Goal: Complete application form

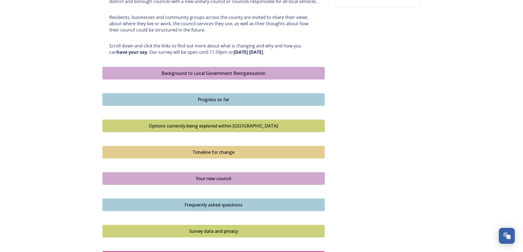
scroll to position [275, 0]
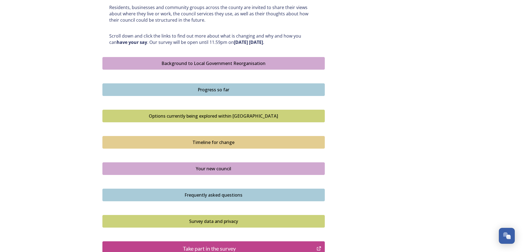
click at [225, 161] on div "Shaping [GEOGRAPHIC_DATA] ﻿﻿﻿The future of local government in [GEOGRAPHIC_DATA…" at bounding box center [213, 19] width 222 height 502
click at [224, 167] on div "Your new council" at bounding box center [213, 169] width 216 height 7
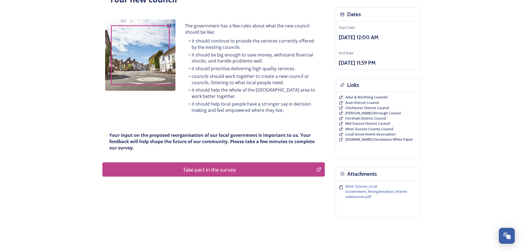
scroll to position [55, 0]
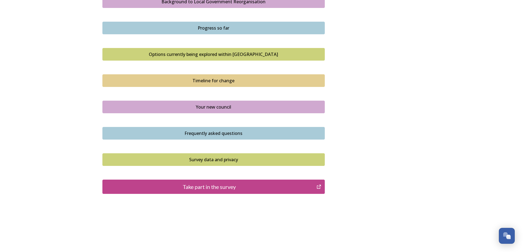
scroll to position [339, 0]
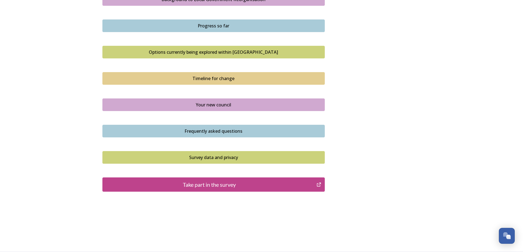
click at [223, 187] on div "Take part in the survey" at bounding box center [209, 185] width 208 height 8
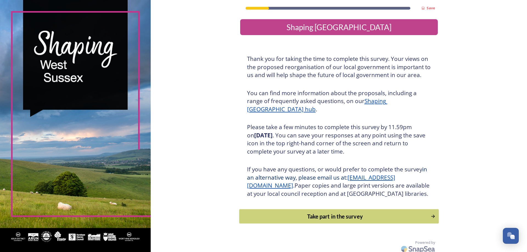
click at [315, 221] on div "Take part in the survey" at bounding box center [335, 216] width 186 height 8
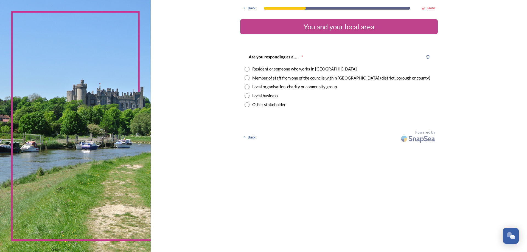
click at [246, 69] on input "radio" at bounding box center [247, 69] width 5 height 5
radio input "true"
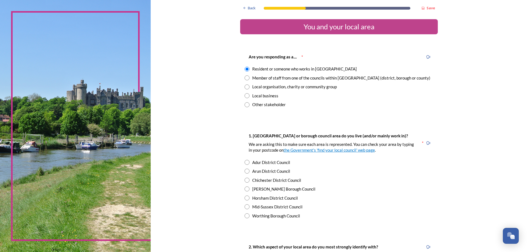
click at [245, 198] on input "radio" at bounding box center [247, 198] width 5 height 5
radio input "true"
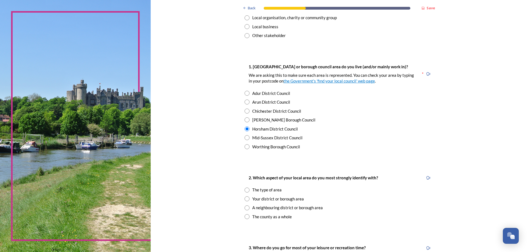
scroll to position [82, 0]
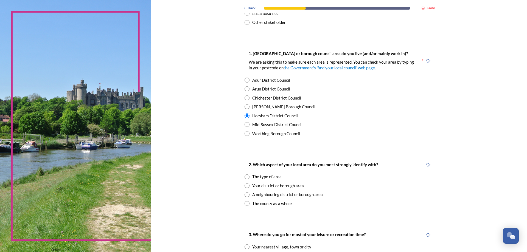
click at [245, 187] on input "radio" at bounding box center [247, 185] width 5 height 5
radio input "true"
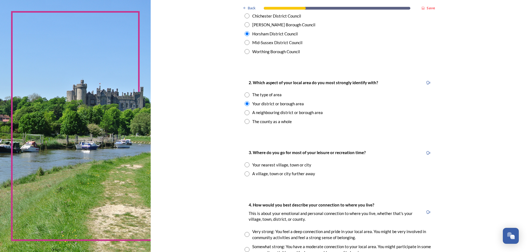
scroll to position [165, 0]
click at [245, 164] on input "radio" at bounding box center [247, 164] width 5 height 5
radio input "true"
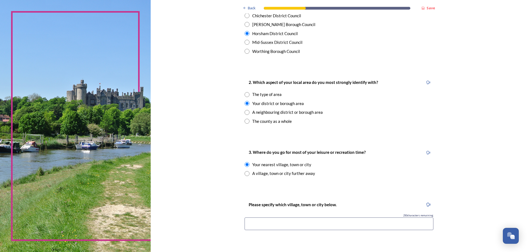
click at [255, 224] on input at bounding box center [339, 224] width 189 height 13
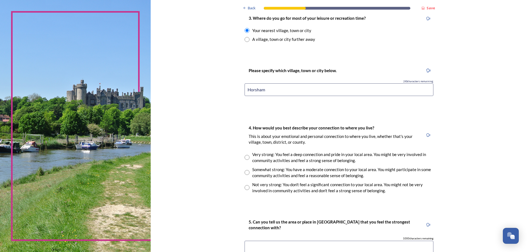
scroll to position [302, 0]
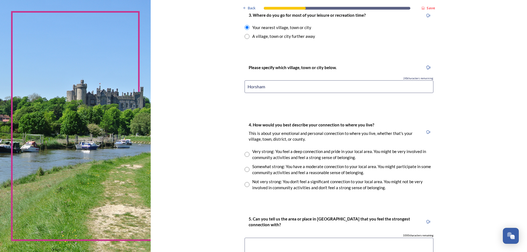
type input "Horsham"
click at [247, 169] on input "radio" at bounding box center [247, 169] width 5 height 5
radio input "true"
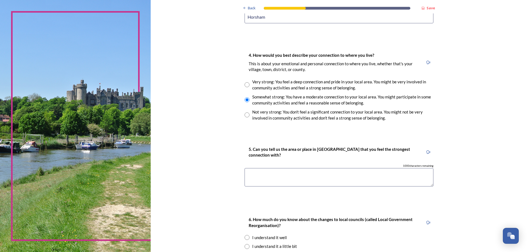
scroll to position [384, 0]
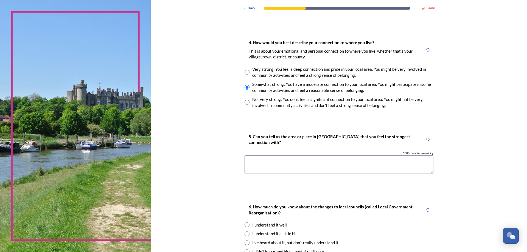
click at [297, 159] on textarea at bounding box center [339, 165] width 189 height 18
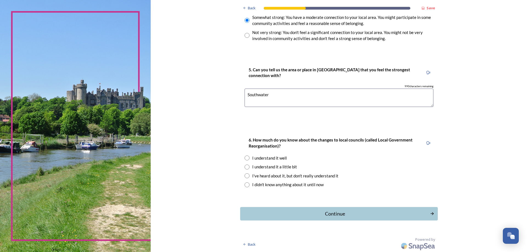
scroll to position [452, 0]
type textarea "Southwater"
click at [245, 167] on input "radio" at bounding box center [247, 166] width 5 height 5
radio input "true"
click at [326, 216] on div "Continue" at bounding box center [335, 213] width 186 height 7
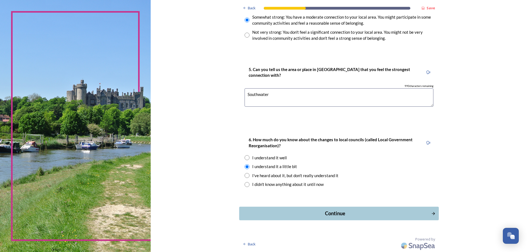
scroll to position [0, 0]
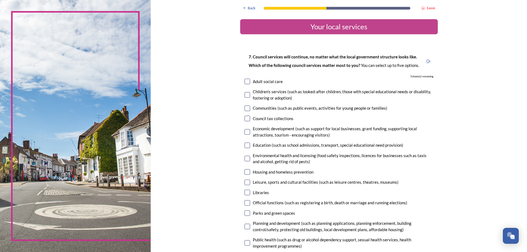
click at [246, 145] on input "checkbox" at bounding box center [247, 145] width 5 height 5
checkbox input "true"
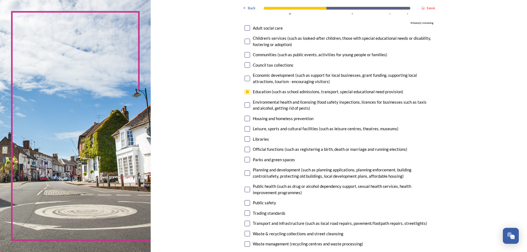
scroll to position [55, 0]
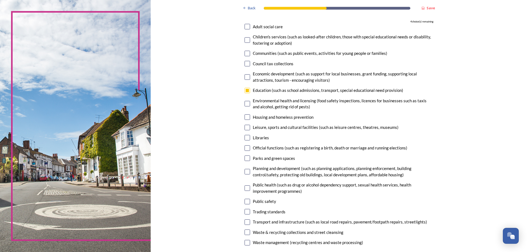
click at [246, 129] on input "checkbox" at bounding box center [247, 127] width 5 height 5
checkbox input "true"
click at [246, 158] on input "checkbox" at bounding box center [247, 158] width 5 height 5
checkbox input "true"
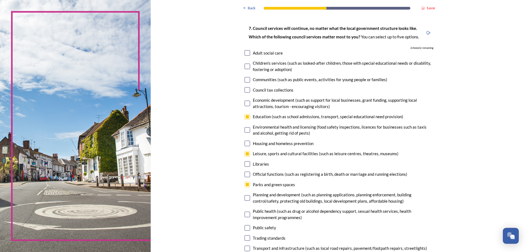
scroll to position [27, 0]
click at [246, 82] on input "checkbox" at bounding box center [247, 80] width 5 height 5
checkbox input "true"
click at [246, 145] on input "checkbox" at bounding box center [247, 144] width 5 height 5
click at [247, 146] on input "checkbox" at bounding box center [247, 144] width 5 height 5
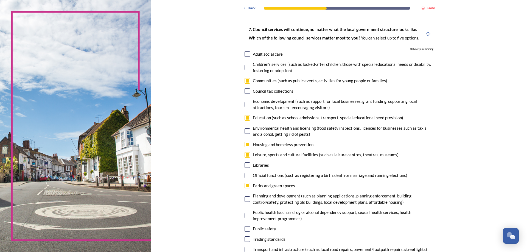
checkbox input "false"
click at [245, 198] on input "checkbox" at bounding box center [247, 199] width 5 height 5
checkbox input "true"
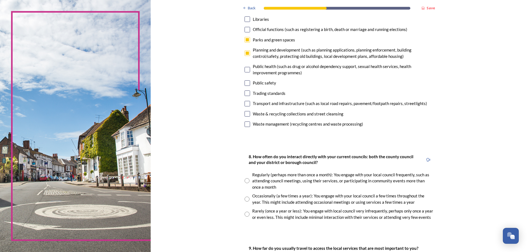
scroll to position [192, 0]
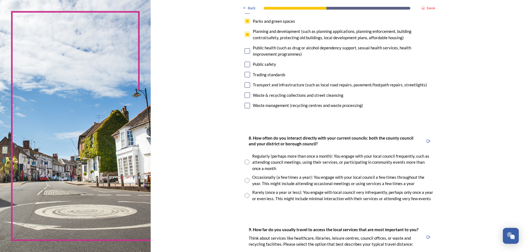
click at [245, 196] on input "radio" at bounding box center [247, 195] width 5 height 5
radio input "true"
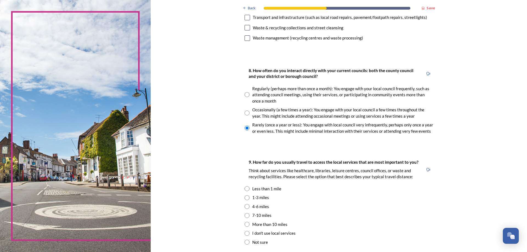
scroll to position [275, 0]
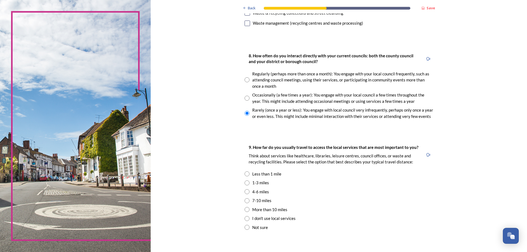
click at [246, 182] on input "radio" at bounding box center [247, 183] width 5 height 5
radio input "true"
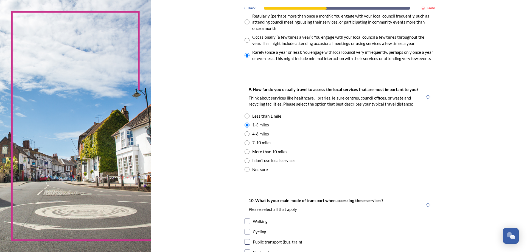
scroll to position [384, 0]
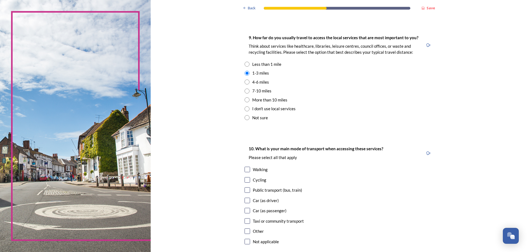
click at [246, 201] on input "checkbox" at bounding box center [247, 200] width 5 height 5
checkbox input "true"
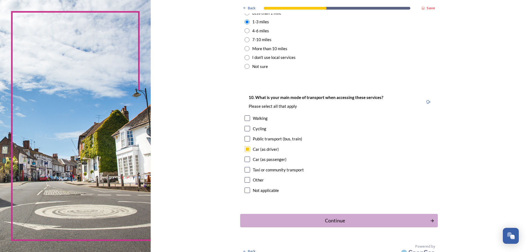
scroll to position [443, 0]
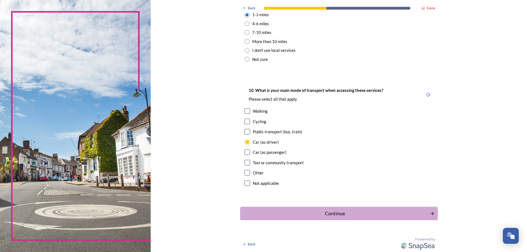
click at [245, 133] on input "checkbox" at bounding box center [247, 131] width 5 height 5
checkbox input "true"
click at [316, 209] on button "Continue" at bounding box center [339, 213] width 200 height 13
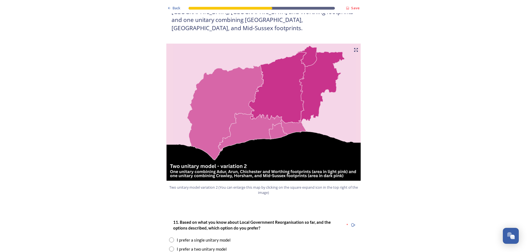
scroll to position [577, 0]
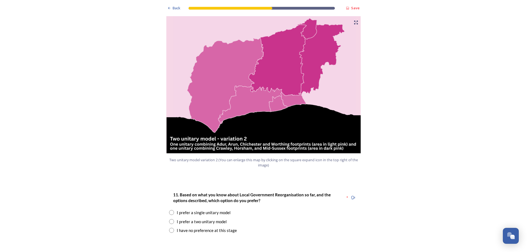
click at [169, 219] on input "radio" at bounding box center [171, 221] width 5 height 5
radio input "true"
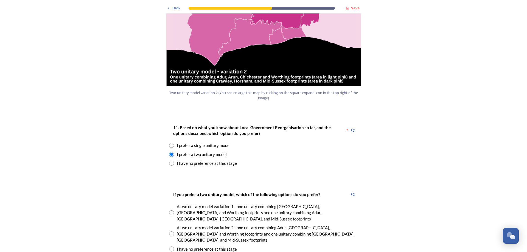
scroll to position [659, 0]
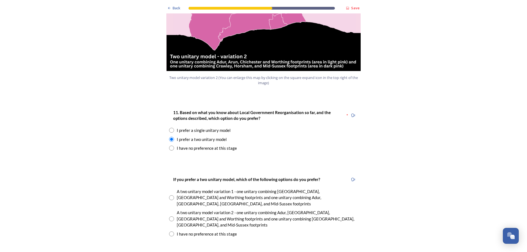
click at [169, 217] on input "radio" at bounding box center [171, 219] width 5 height 5
radio input "true"
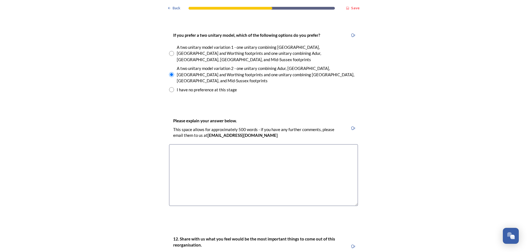
scroll to position [824, 0]
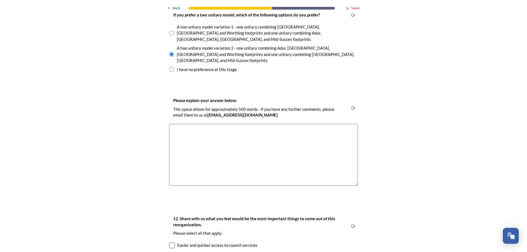
click at [169, 67] on input "radio" at bounding box center [171, 69] width 5 height 5
radio input "true"
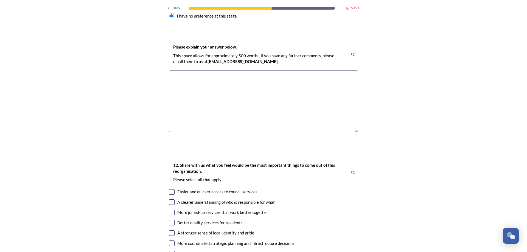
scroll to position [879, 0]
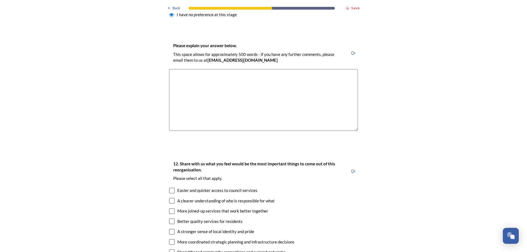
click at [169, 198] on input "checkbox" at bounding box center [171, 200] width 5 height 5
checkbox input "true"
click at [169, 209] on input "checkbox" at bounding box center [171, 211] width 5 height 5
checkbox input "true"
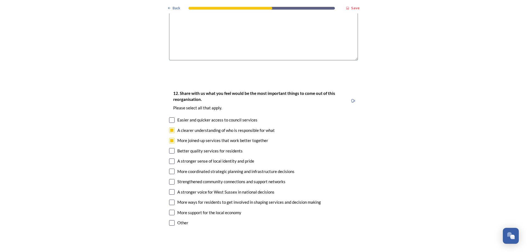
scroll to position [961, 0]
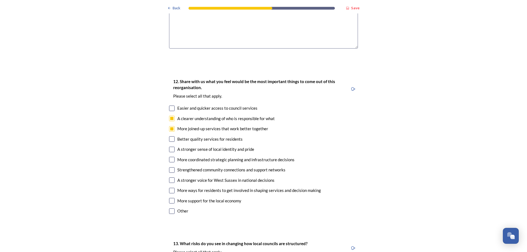
click at [171, 178] on input "checkbox" at bounding box center [171, 180] width 5 height 5
checkbox input "true"
click at [170, 157] on input "checkbox" at bounding box center [171, 159] width 5 height 5
checkbox input "true"
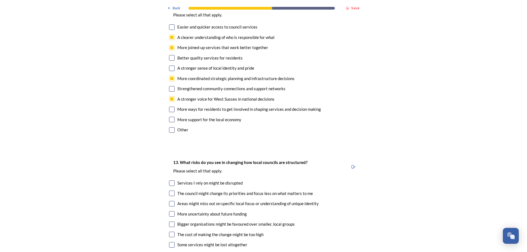
scroll to position [1071, 0]
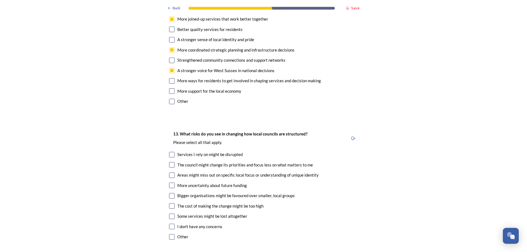
click at [169, 193] on input "checkbox" at bounding box center [171, 195] width 5 height 5
checkbox input "true"
click at [169, 203] on input "checkbox" at bounding box center [171, 205] width 5 height 5
checkbox input "true"
click at [170, 214] on input "checkbox" at bounding box center [171, 216] width 5 height 5
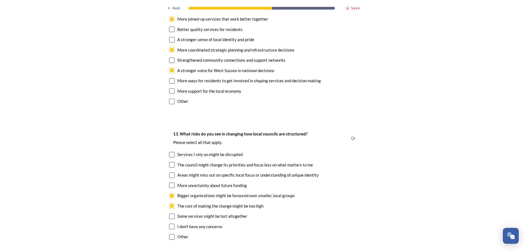
checkbox input "true"
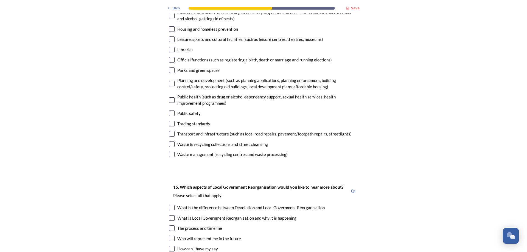
scroll to position [1483, 0]
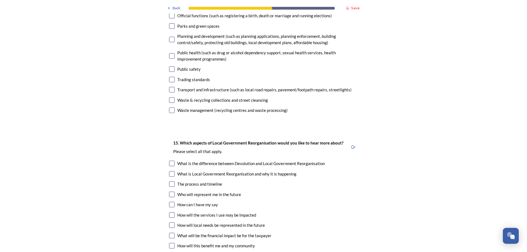
click at [169, 212] on input "checkbox" at bounding box center [171, 214] width 5 height 5
checkbox input "true"
click at [170, 243] on input "checkbox" at bounding box center [171, 245] width 5 height 5
checkbox input "true"
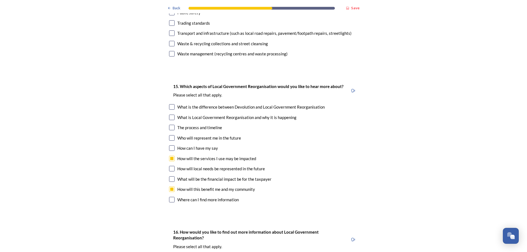
scroll to position [1565, 0]
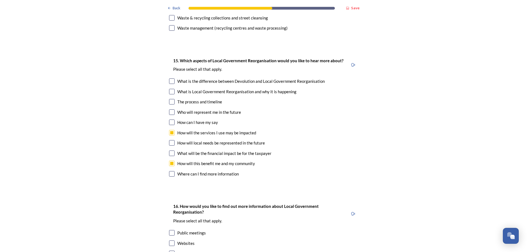
click at [169, 241] on input "checkbox" at bounding box center [171, 243] width 5 height 5
checkbox input "true"
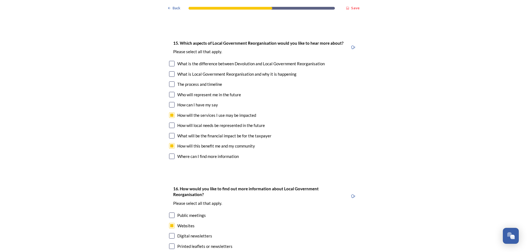
scroll to position [1592, 0]
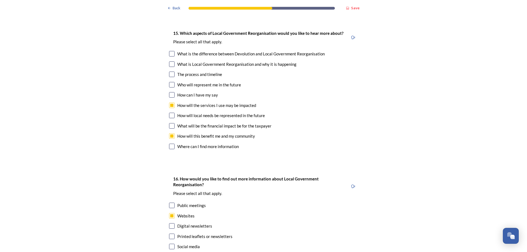
click at [169, 244] on input "checkbox" at bounding box center [171, 246] width 5 height 5
checkbox input "true"
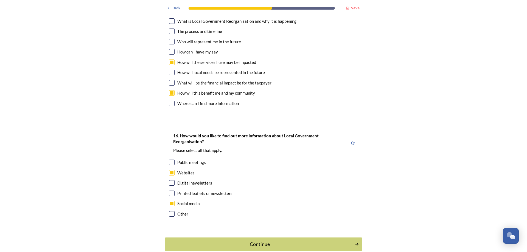
scroll to position [1638, 0]
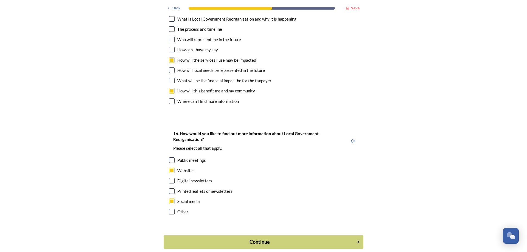
click at [242, 239] on div "Continue" at bounding box center [260, 242] width 186 height 7
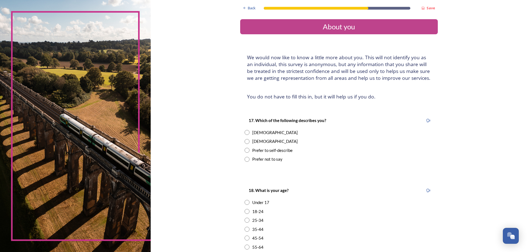
click at [245, 133] on input "radio" at bounding box center [247, 132] width 5 height 5
radio input "true"
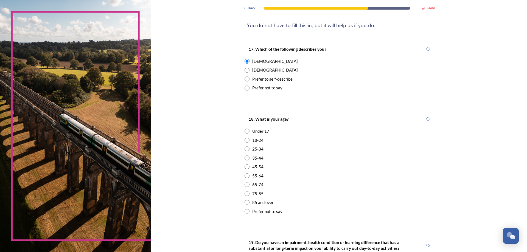
scroll to position [82, 0]
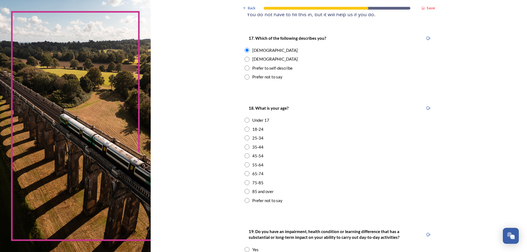
click at [245, 149] on input "radio" at bounding box center [247, 147] width 5 height 5
radio input "true"
click at [245, 156] on input "radio" at bounding box center [247, 155] width 5 height 5
radio input "true"
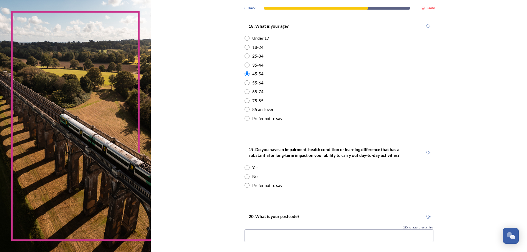
scroll to position [165, 0]
click at [245, 176] on input "radio" at bounding box center [247, 176] width 5 height 5
radio input "true"
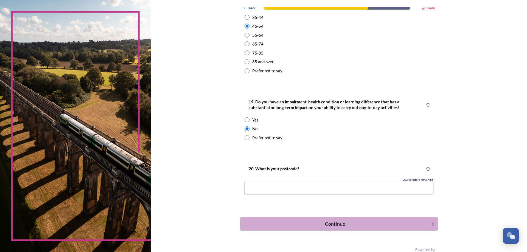
scroll to position [223, 0]
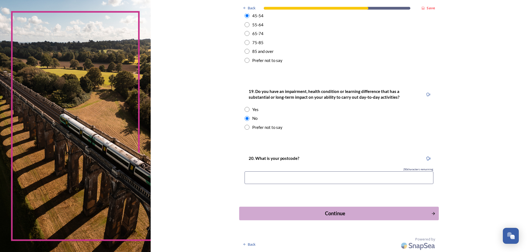
click at [345, 212] on div "Continue" at bounding box center [335, 213] width 186 height 7
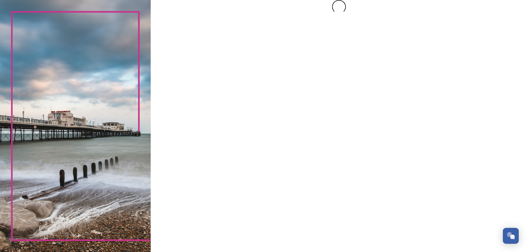
scroll to position [0, 0]
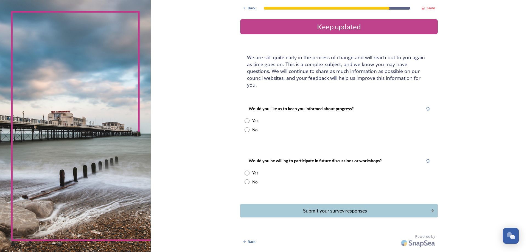
click at [248, 127] on input "radio" at bounding box center [247, 129] width 5 height 5
radio input "true"
click at [246, 180] on input "radio" at bounding box center [247, 182] width 5 height 5
radio input "true"
click at [323, 207] on div "Submit your survey responses" at bounding box center [335, 210] width 186 height 7
